Goal: Ask a question

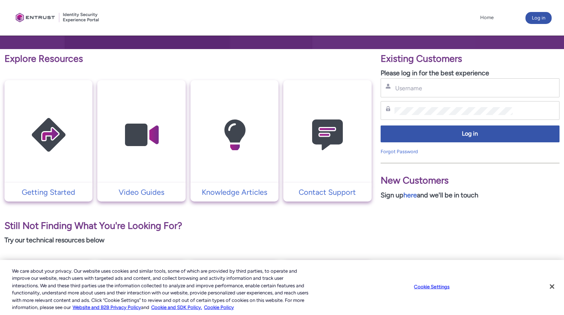
scroll to position [118, 0]
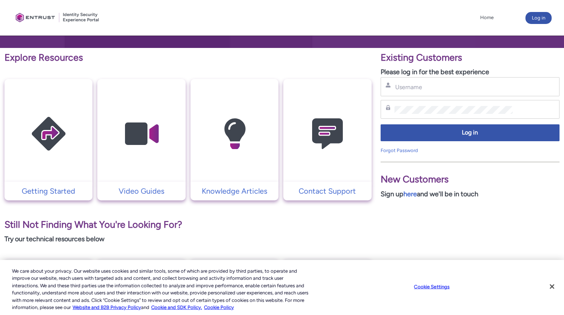
click at [291, 185] on td "Contact Support" at bounding box center [327, 191] width 88 height 19
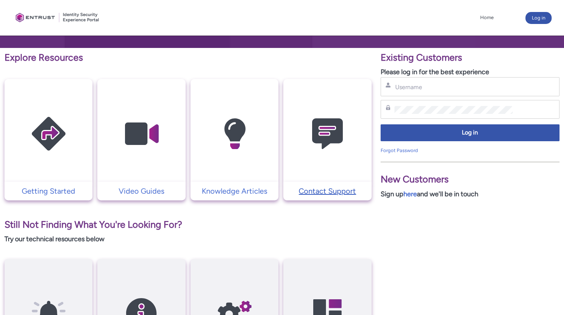
click at [320, 189] on p "Contact Support" at bounding box center [327, 190] width 80 height 11
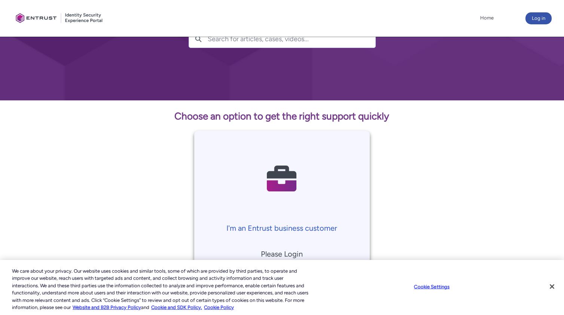
scroll to position [207, 0]
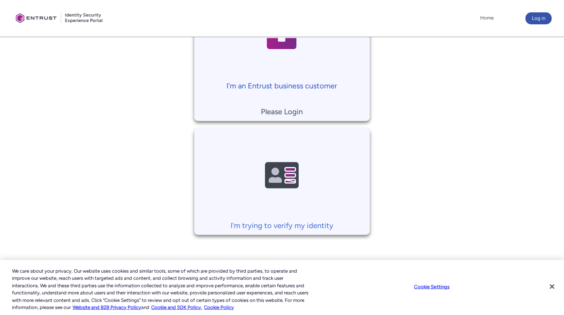
click at [304, 83] on p "I'm an Entrust business customer" at bounding box center [282, 85] width 168 height 11
